Goal: Task Accomplishment & Management: Use online tool/utility

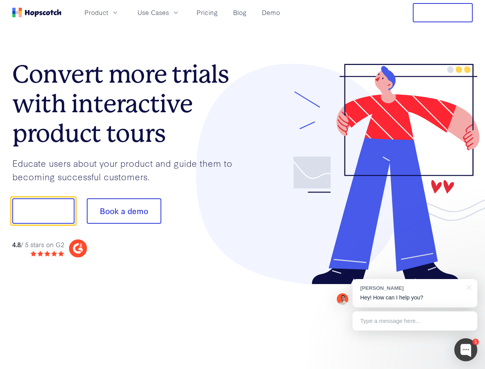
click at [243, 184] on div at bounding box center [358, 174] width 230 height 221
click at [108, 12] on span "Product" at bounding box center [96, 13] width 24 height 10
click at [169, 12] on span "Use Cases" at bounding box center [152, 13] width 31 height 10
click at [443, 13] on button "Free Trial" at bounding box center [443, 12] width 60 height 19
click at [43, 211] on button "Show me!" at bounding box center [43, 210] width 62 height 25
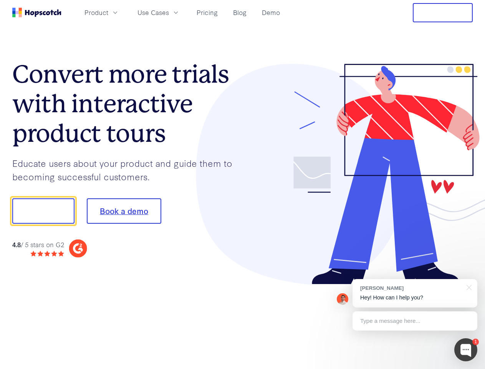
click at [124, 211] on button "Book a demo" at bounding box center [124, 210] width 74 height 25
click at [466, 349] on div at bounding box center [465, 349] width 23 height 23
click at [415, 293] on div "[PERSON_NAME] Hey! How can I help you?" at bounding box center [414, 293] width 125 height 28
click at [468, 286] on div at bounding box center [467, 287] width 19 height 16
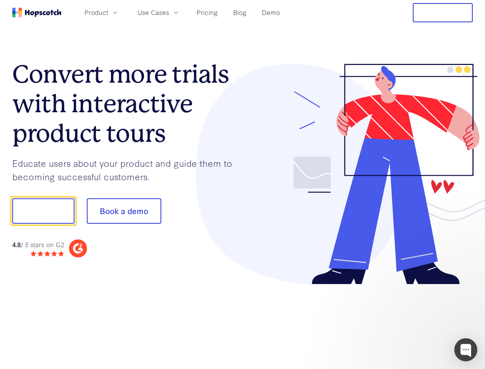
click at [415, 321] on div at bounding box center [405, 261] width 144 height 153
